Goal: Information Seeking & Learning: Check status

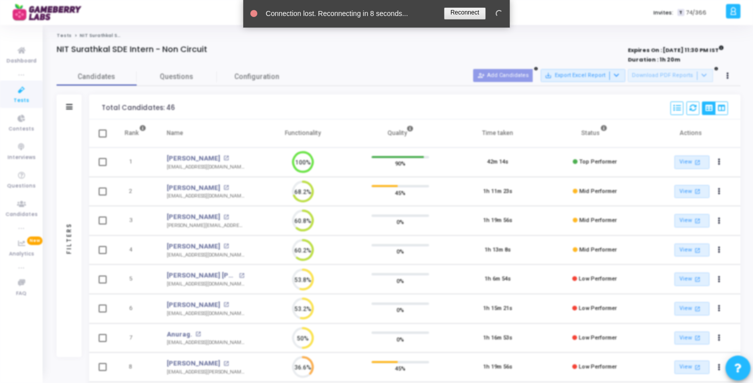
click at [476, 12] on link at bounding box center [465, 14] width 42 height 12
click at [455, 16] on link at bounding box center [465, 14] width 42 height 12
click at [462, 14] on link at bounding box center [465, 14] width 42 height 12
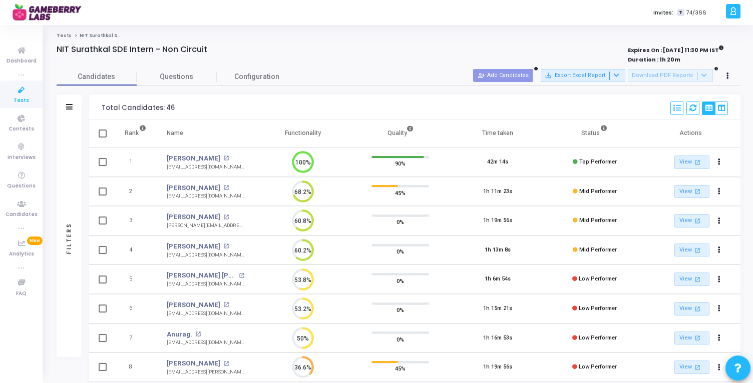
click at [366, 72] on div "Candidates Questions Configuration" at bounding box center [399, 77] width 684 height 18
click at [64, 36] on link "Tests" at bounding box center [64, 36] width 15 height 6
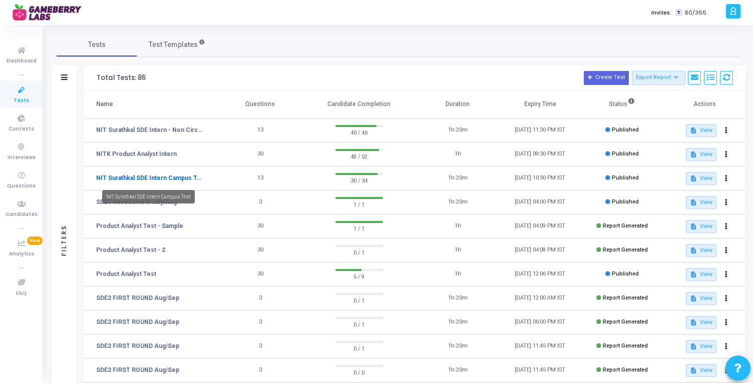
click at [183, 180] on link "NIT Surathkal SDE Intern Campus Test" at bounding box center [150, 178] width 108 height 9
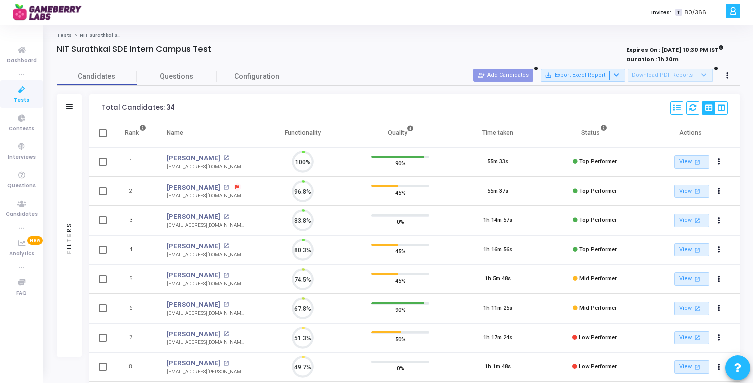
scroll to position [21, 26]
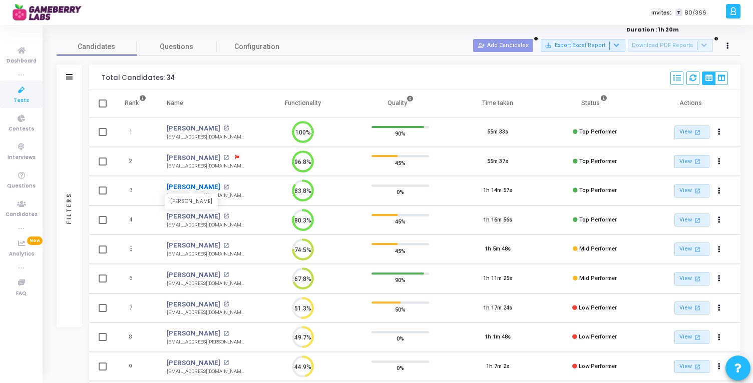
click at [181, 189] on link "[PERSON_NAME]" at bounding box center [194, 187] width 54 height 10
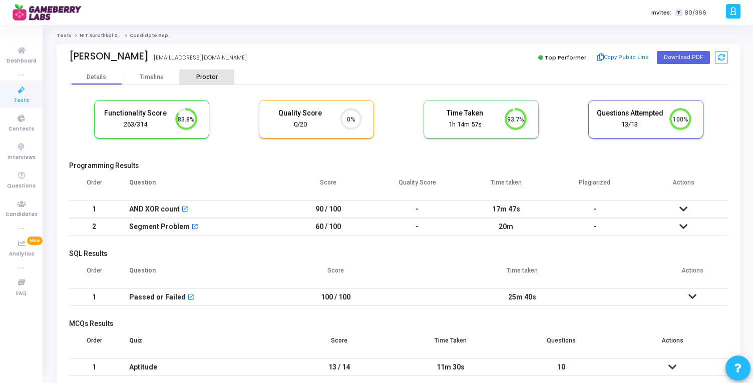
click at [211, 81] on div "Proctor" at bounding box center [206, 78] width 55 height 8
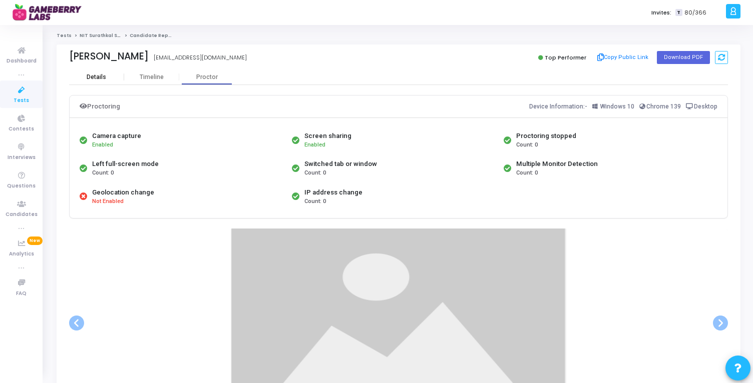
click at [106, 77] on div "Details" at bounding box center [96, 78] width 55 height 8
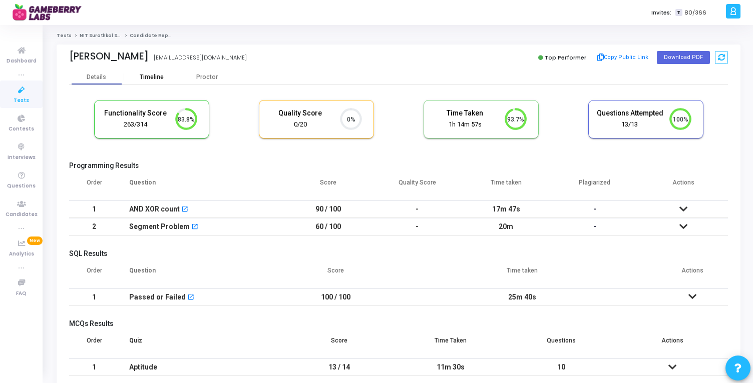
click at [168, 80] on div "Timeline" at bounding box center [151, 78] width 55 height 8
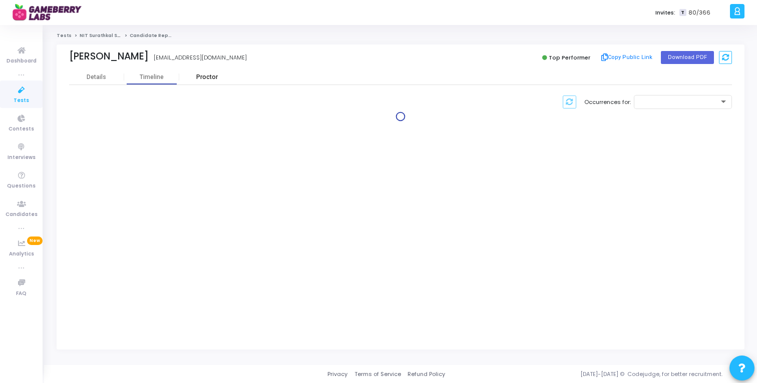
click at [209, 81] on div "Proctor" at bounding box center [206, 78] width 55 height 8
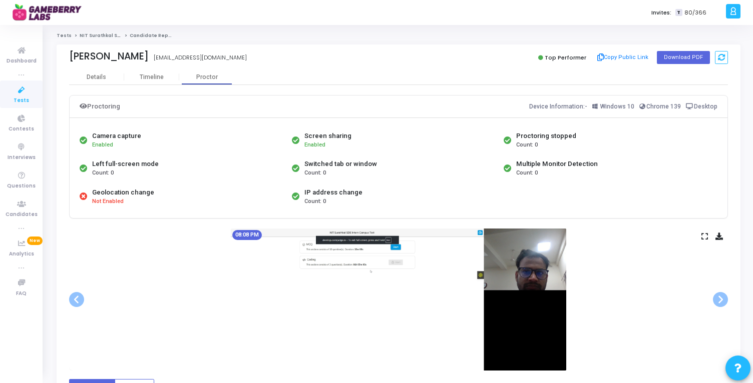
click at [536, 279] on img at bounding box center [398, 300] width 335 height 142
click at [101, 75] on div "Details" at bounding box center [97, 78] width 20 height 8
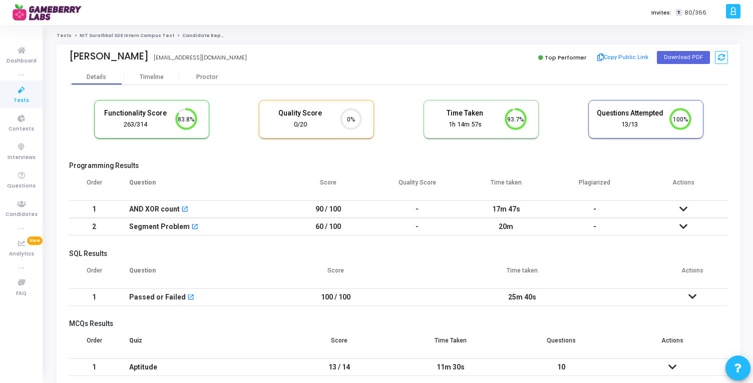
click at [96, 36] on link "NIT Surathkal SDE Intern Campus Test" at bounding box center [127, 36] width 95 height 6
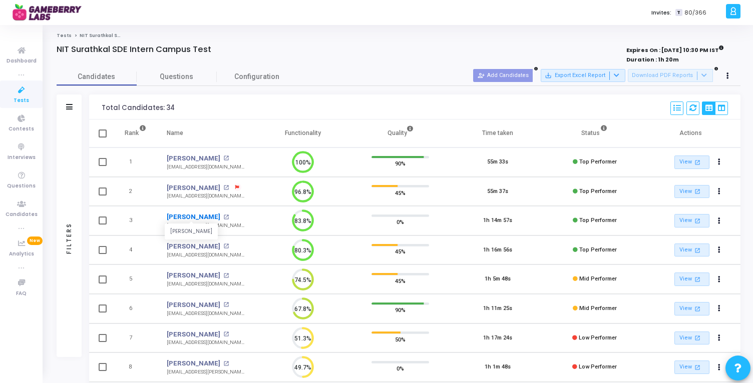
click at [196, 214] on link "[PERSON_NAME]" at bounding box center [194, 217] width 54 height 10
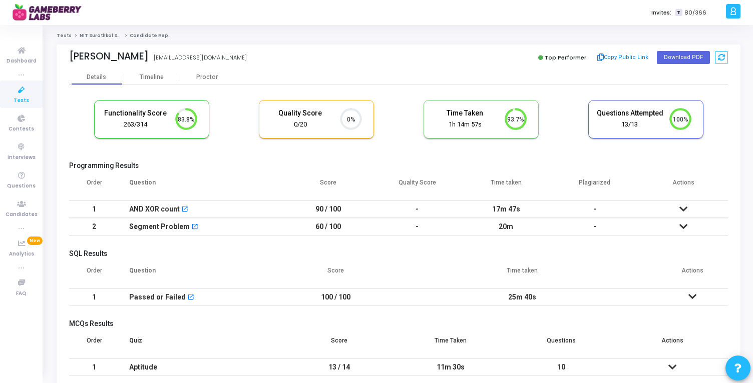
click at [687, 208] on icon at bounding box center [683, 209] width 8 height 7
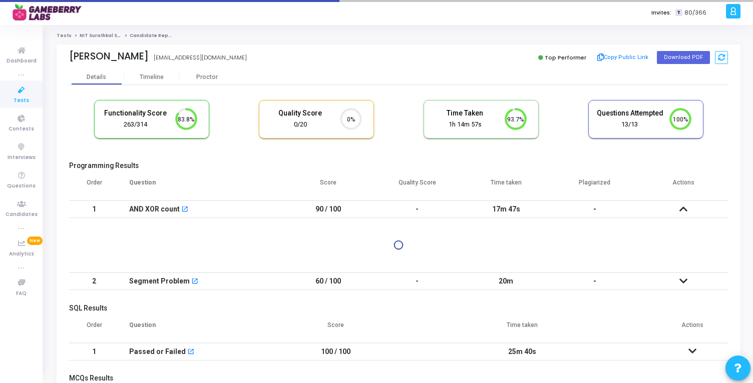
click at [685, 278] on icon at bounding box center [683, 281] width 8 height 7
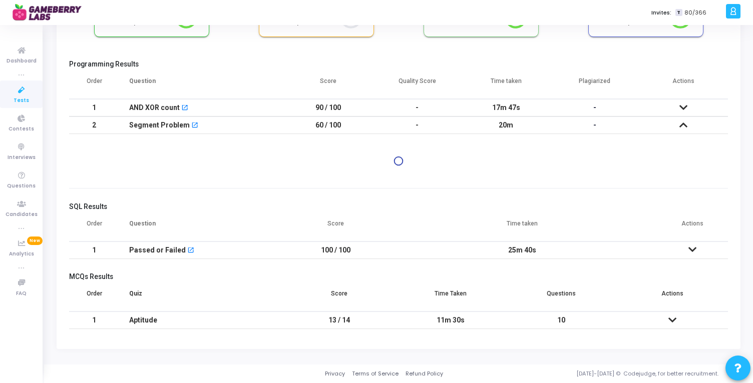
click at [694, 249] on icon at bounding box center [692, 249] width 8 height 7
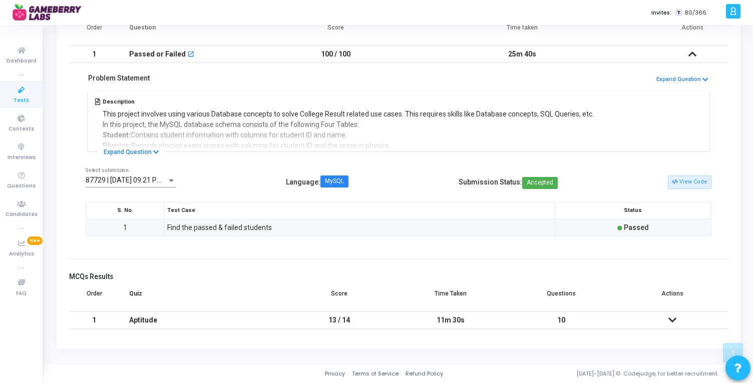
click at [674, 317] on icon at bounding box center [672, 320] width 8 height 7
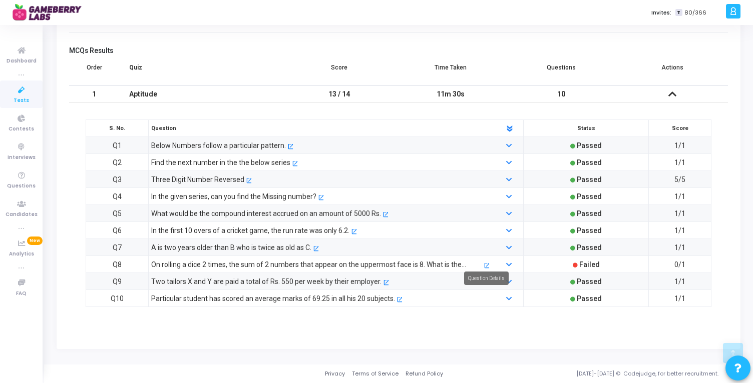
click at [485, 266] on mat-tooltip-component "Question Details" at bounding box center [486, 279] width 59 height 28
click at [513, 262] on link at bounding box center [509, 265] width 7 height 8
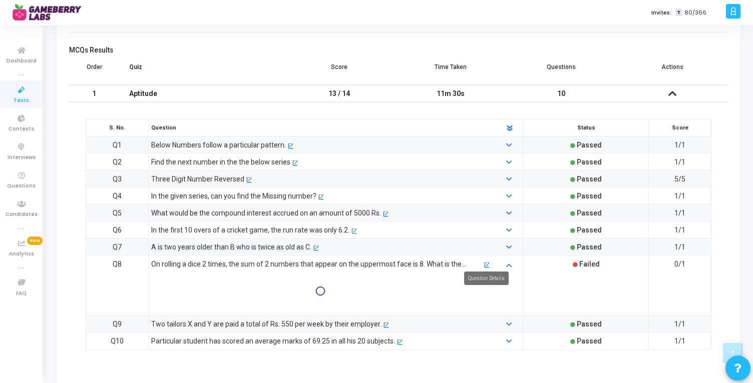
click at [488, 263] on mat-icon "open_in_new" at bounding box center [487, 266] width 6 height 6
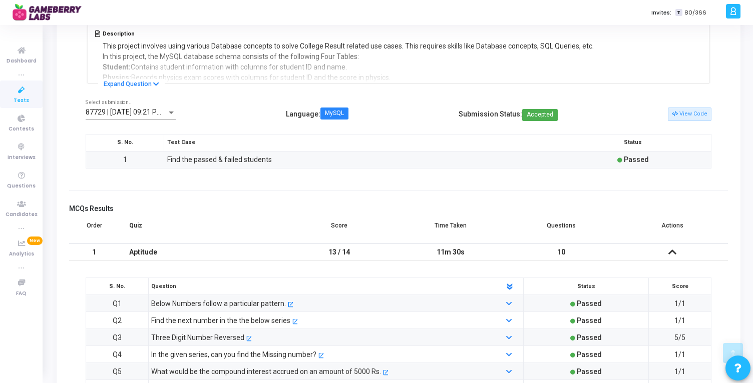
scroll to position [663, 0]
